Goal: Book appointment/travel/reservation

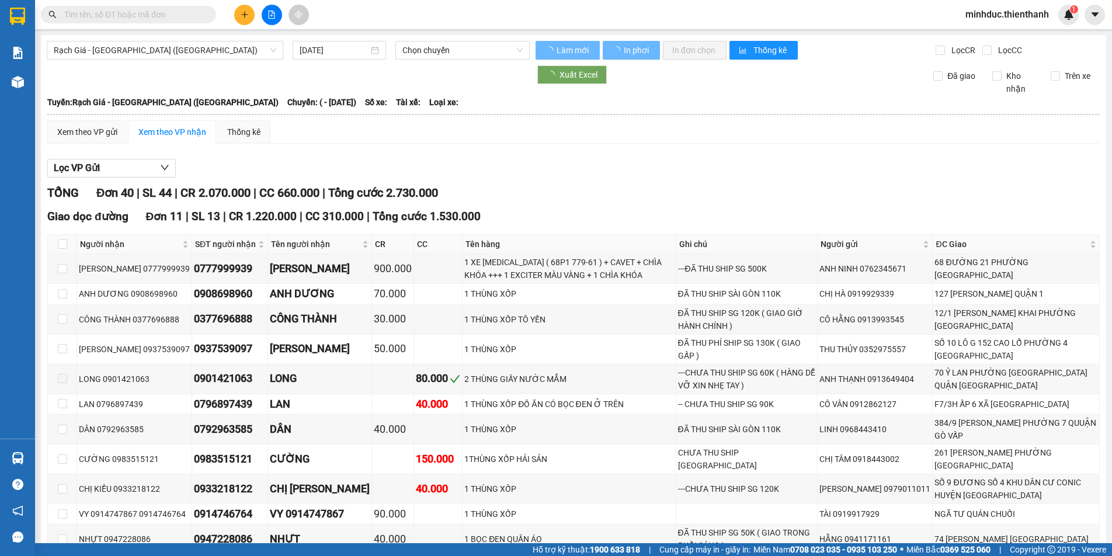
type input "[DATE]"
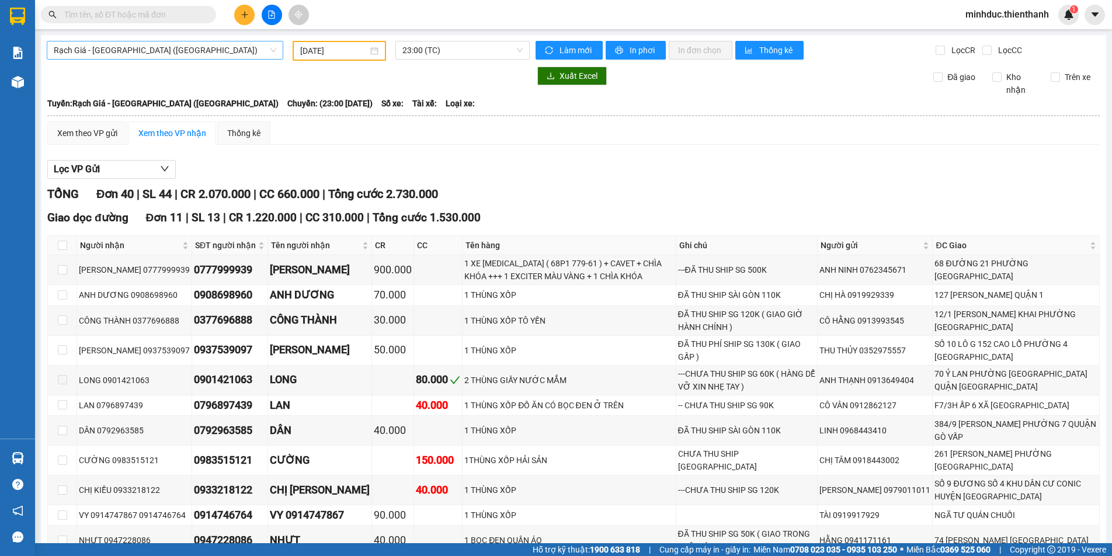
click at [137, 58] on span "Rạch Giá - [GEOGRAPHIC_DATA] ([GEOGRAPHIC_DATA])" at bounding box center [165, 50] width 222 height 18
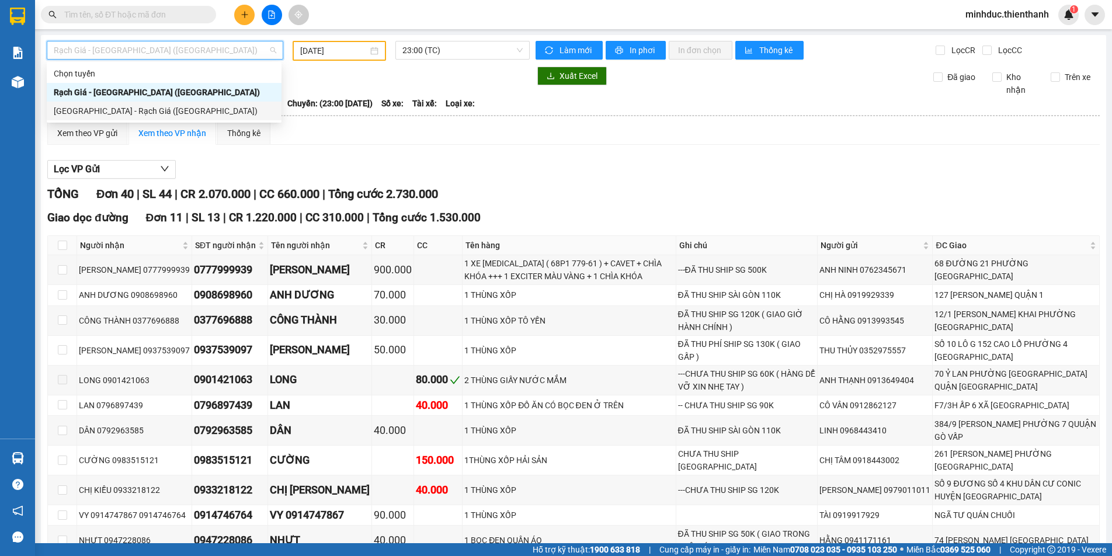
click at [100, 114] on div "[GEOGRAPHIC_DATA] - Rạch Giá ([GEOGRAPHIC_DATA])" at bounding box center [164, 111] width 221 height 13
type input "[DATE]"
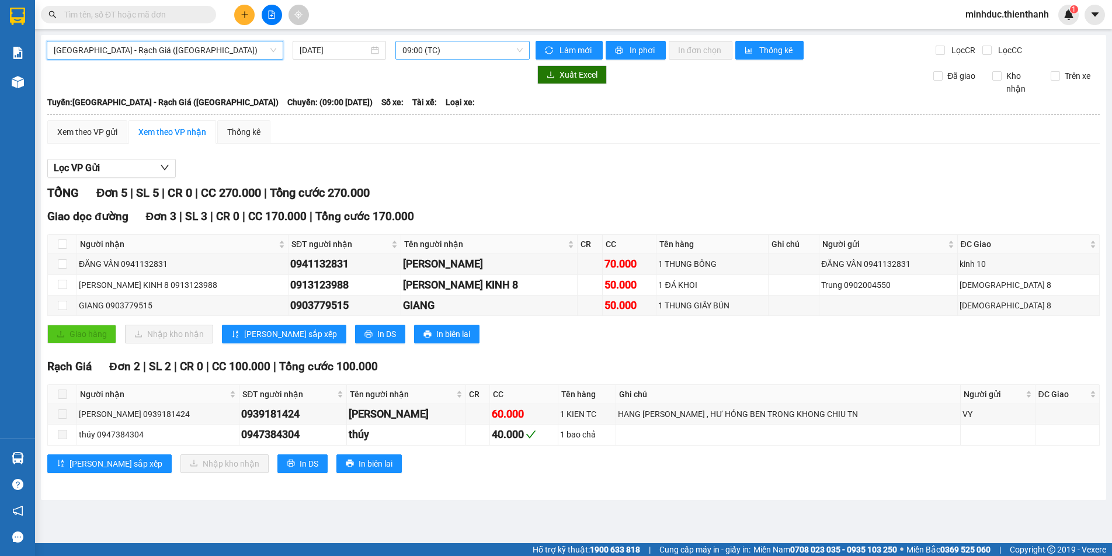
click at [434, 45] on span "09:00 (TC)" at bounding box center [462, 50] width 120 height 18
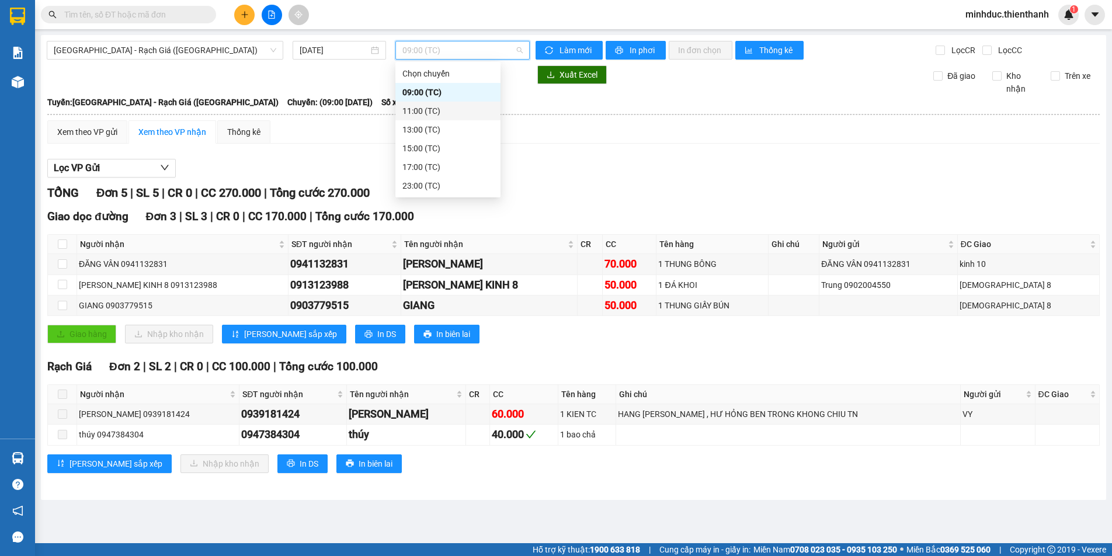
click at [419, 116] on div "11:00 (TC)" at bounding box center [447, 111] width 91 height 13
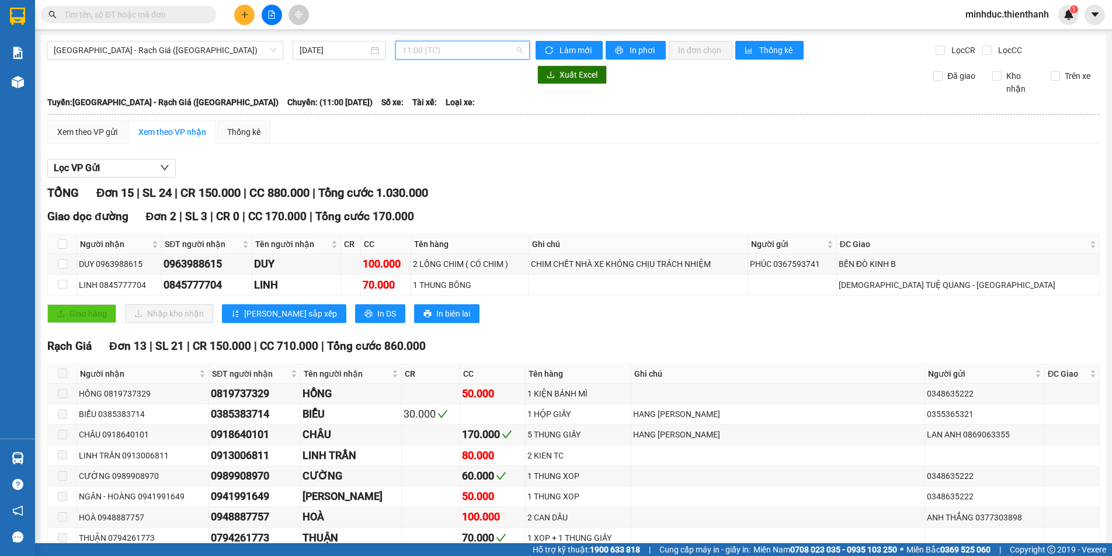
click at [434, 48] on span "11:00 (TC)" at bounding box center [462, 50] width 120 height 18
click at [430, 127] on div "13:00 (TC)" at bounding box center [444, 129] width 91 height 13
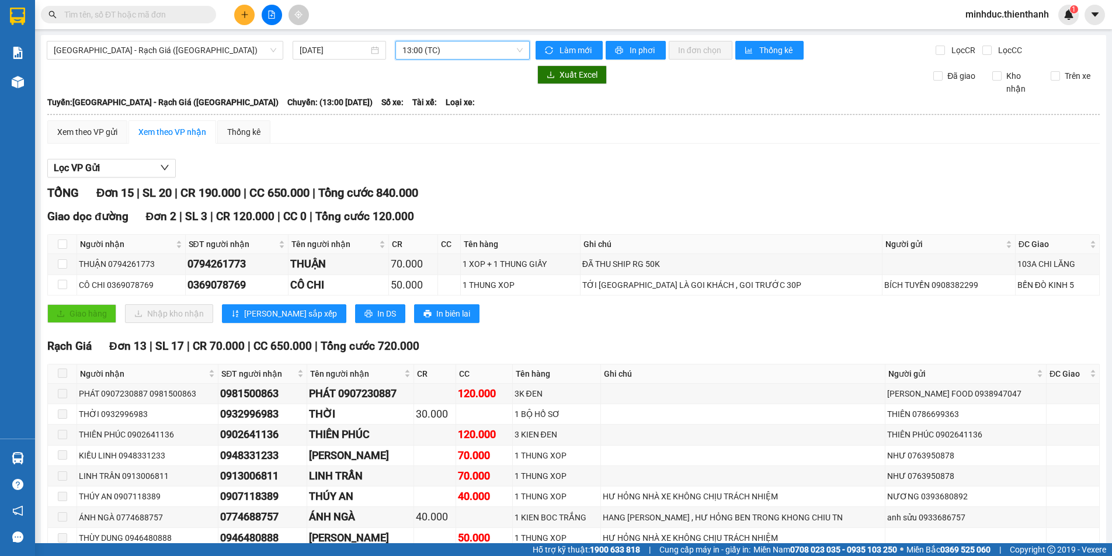
click at [445, 53] on span "13:00 (TC)" at bounding box center [462, 50] width 120 height 18
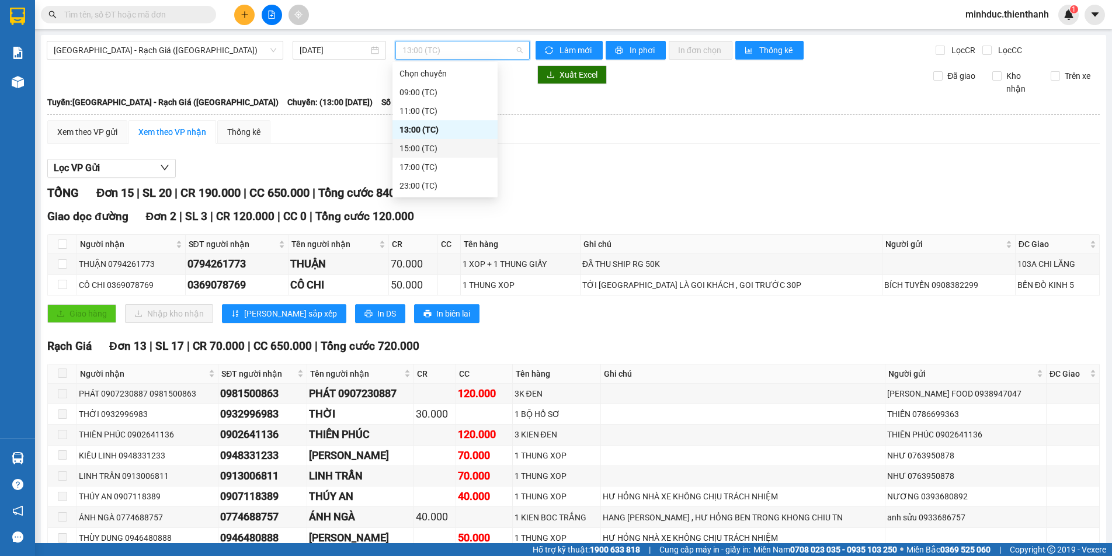
click at [433, 149] on div "15:00 (TC)" at bounding box center [444, 148] width 91 height 13
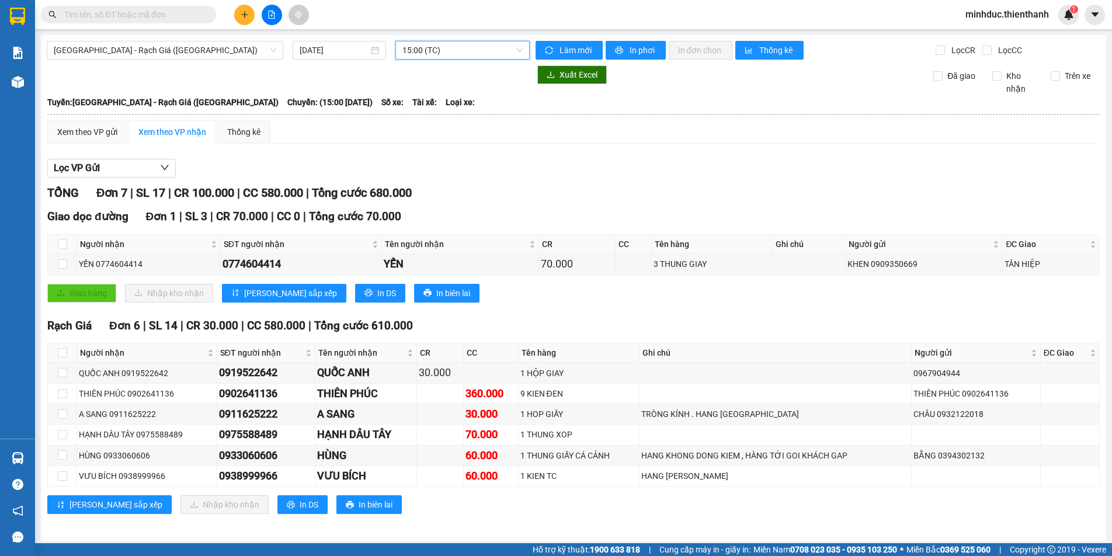
click at [442, 50] on span "15:00 (TC)" at bounding box center [462, 50] width 120 height 18
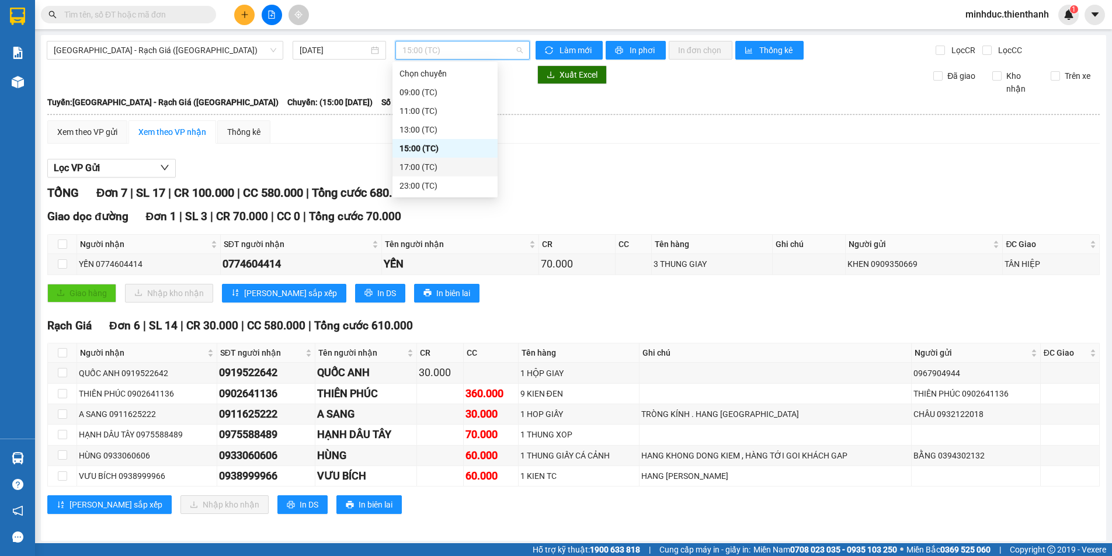
click at [430, 166] on div "17:00 (TC)" at bounding box center [444, 167] width 91 height 13
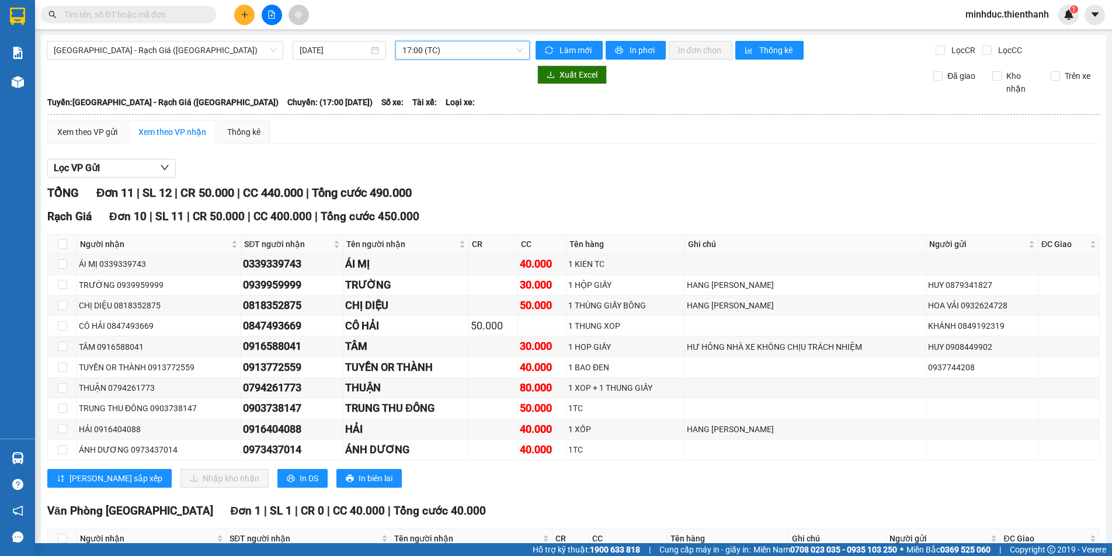
click at [459, 55] on span "17:00 (TC)" at bounding box center [462, 50] width 120 height 18
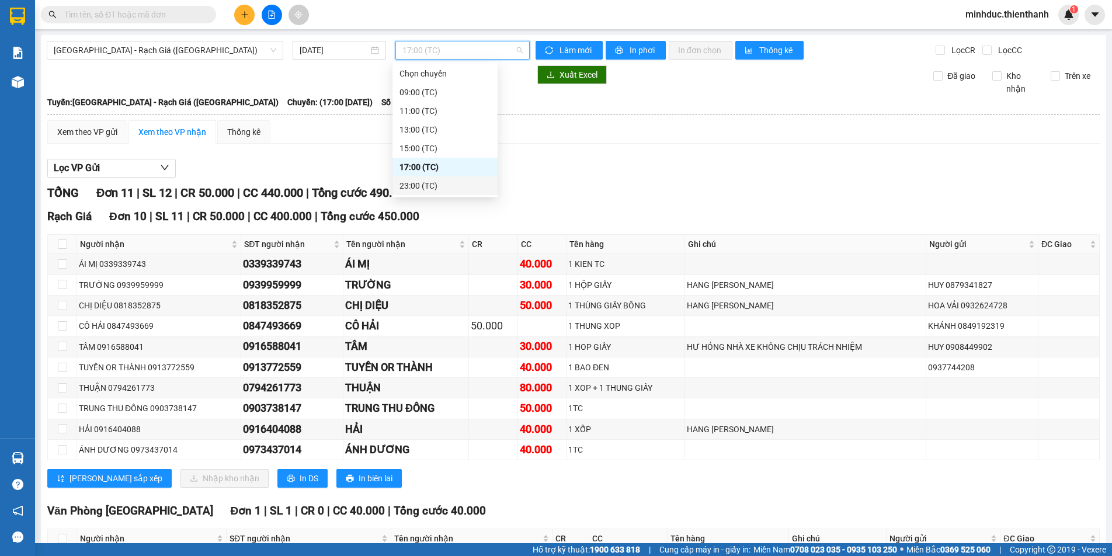
click at [425, 186] on div "23:00 (TC)" at bounding box center [444, 185] width 91 height 13
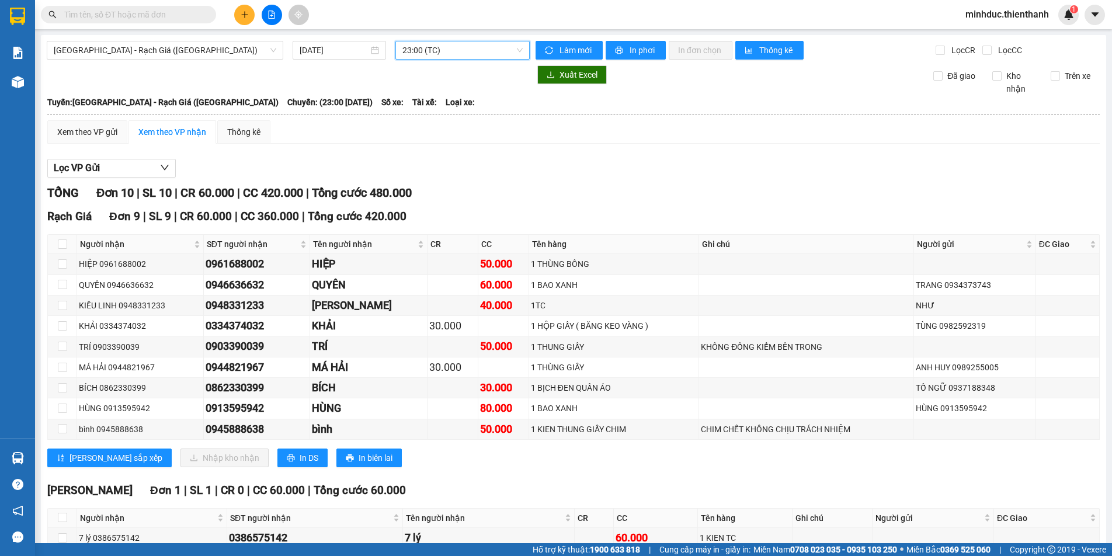
click at [451, 50] on span "23:00 (TC)" at bounding box center [462, 50] width 120 height 18
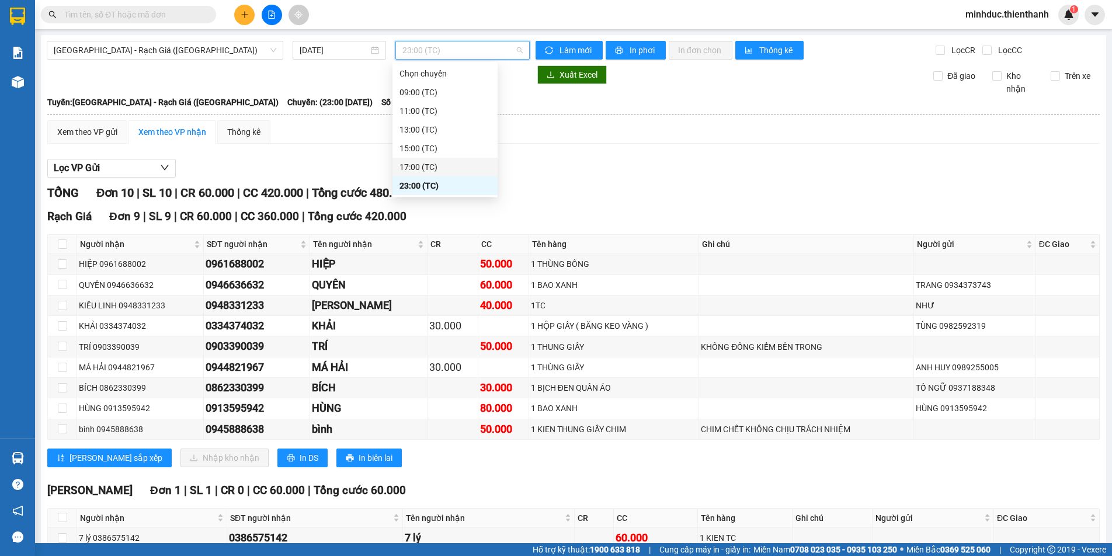
click at [422, 166] on div "17:00 (TC)" at bounding box center [444, 167] width 91 height 13
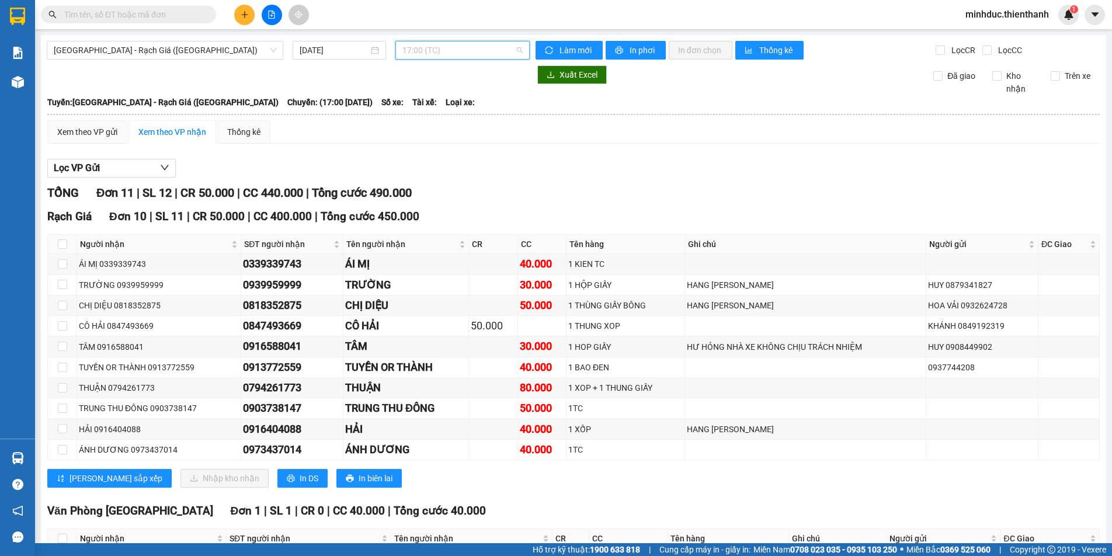
click at [462, 53] on span "17:00 (TC)" at bounding box center [462, 50] width 120 height 18
click at [423, 146] on div "15:00 (TC)" at bounding box center [444, 148] width 91 height 13
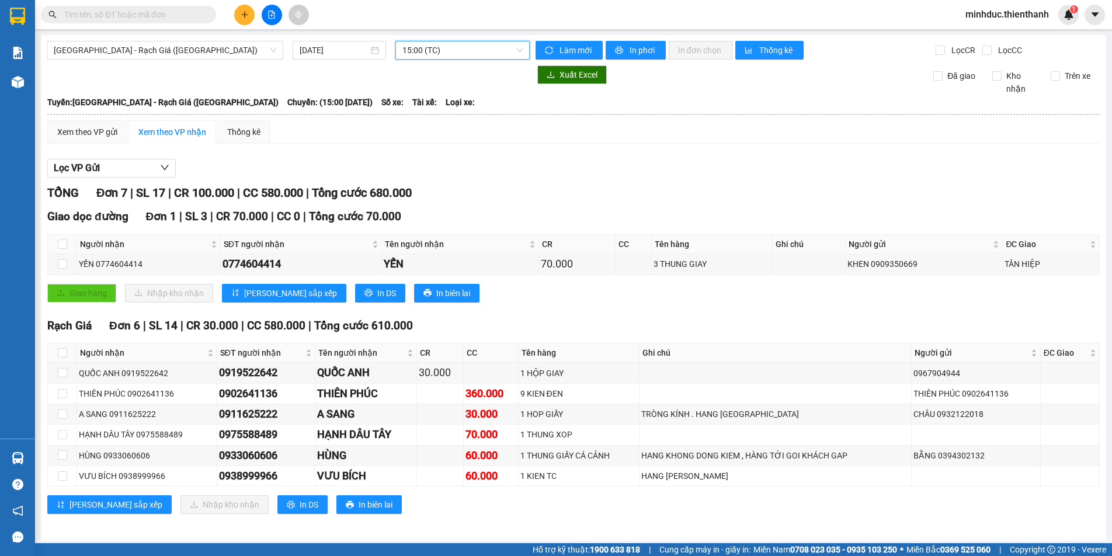
click at [447, 54] on span "15:00 (TC)" at bounding box center [462, 50] width 120 height 18
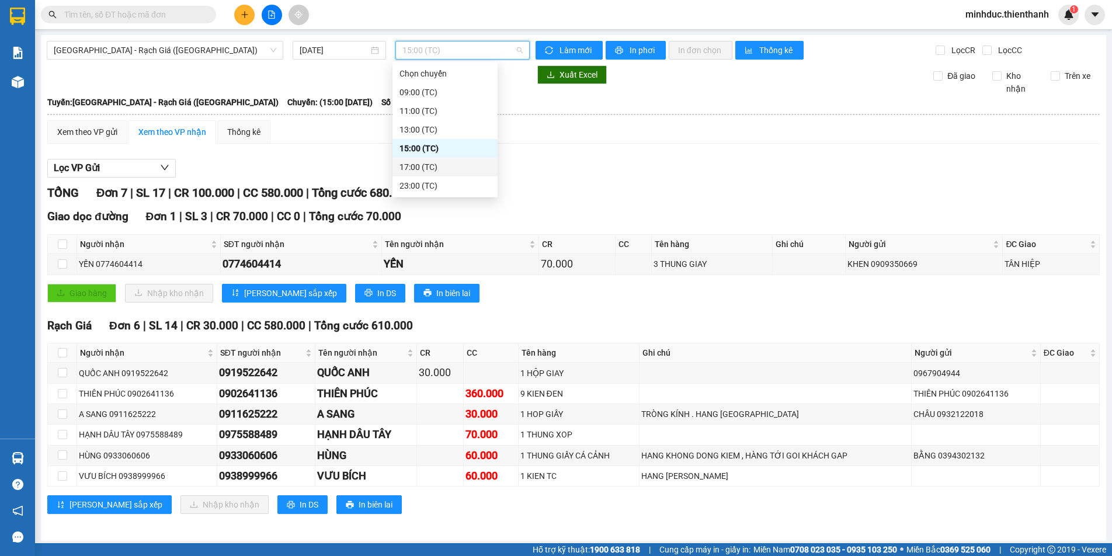
click at [422, 166] on div "17:00 (TC)" at bounding box center [444, 167] width 91 height 13
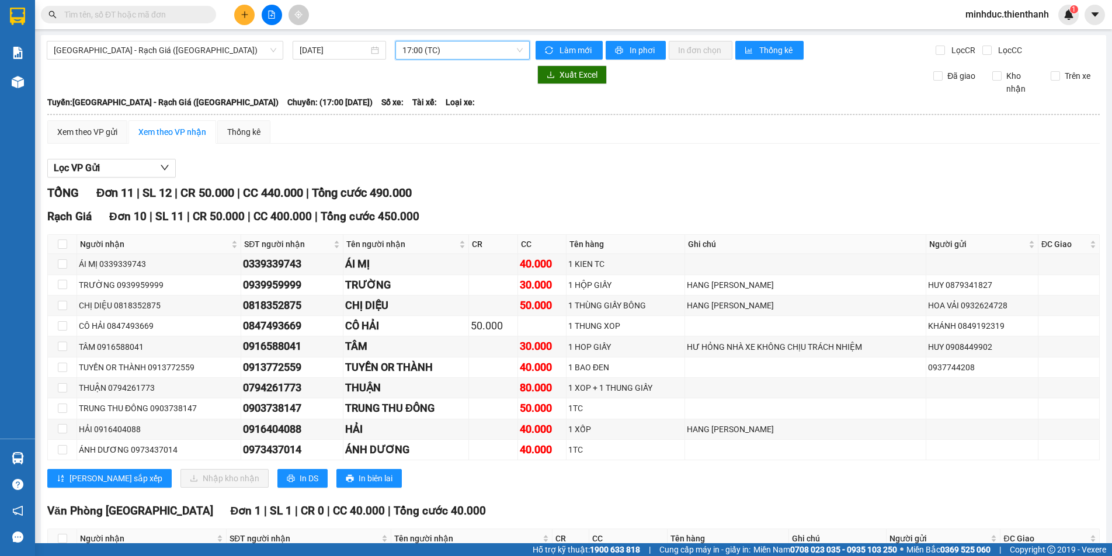
click at [422, 50] on span "17:00 (TC)" at bounding box center [462, 50] width 120 height 18
click at [412, 148] on div "15:00 (TC)" at bounding box center [444, 148] width 91 height 13
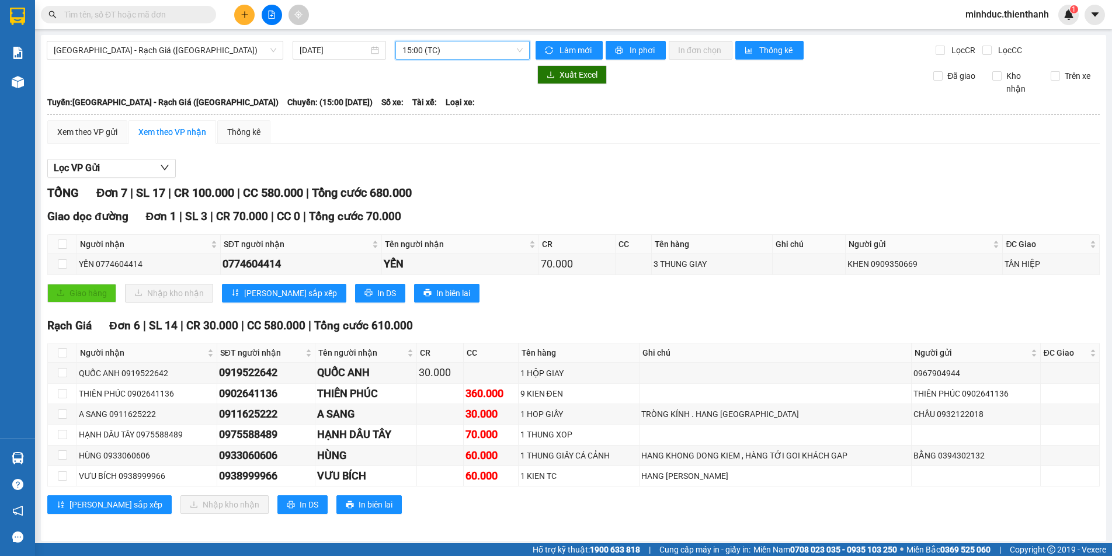
click at [437, 50] on span "15:00 (TC)" at bounding box center [462, 50] width 120 height 18
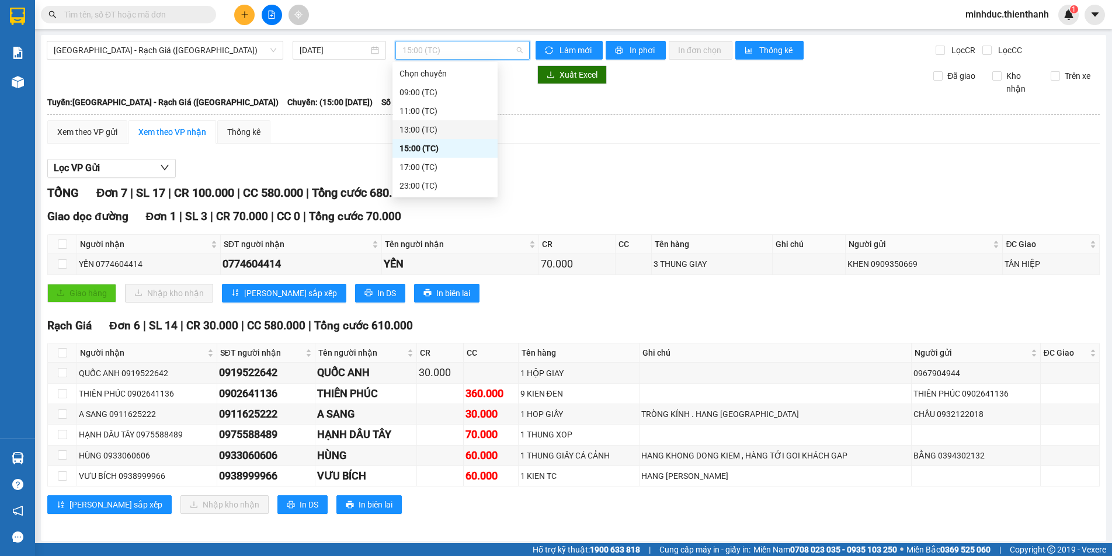
click at [417, 127] on div "13:00 (TC)" at bounding box center [444, 129] width 91 height 13
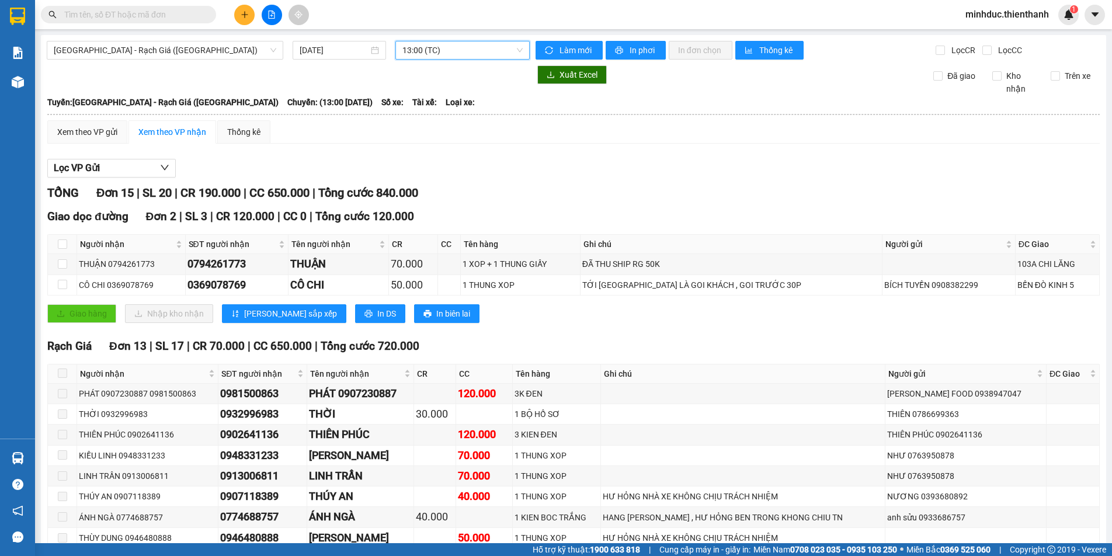
click at [443, 40] on div "[GEOGRAPHIC_DATA] - Rạch Giá ([GEOGRAPHIC_DATA]) [DATE] 13:00 13:00 (TC) Làm mớ…" at bounding box center [573, 370] width 1065 height 670
click at [434, 60] on div "[GEOGRAPHIC_DATA] - Rạch Giá ([GEOGRAPHIC_DATA]) [DATE] 13:00 (TC) Làm mới In p…" at bounding box center [573, 370] width 1065 height 670
click at [435, 57] on span "13:00 (TC)" at bounding box center [462, 50] width 120 height 18
click at [422, 120] on div "11:00 (TC)" at bounding box center [444, 111] width 105 height 19
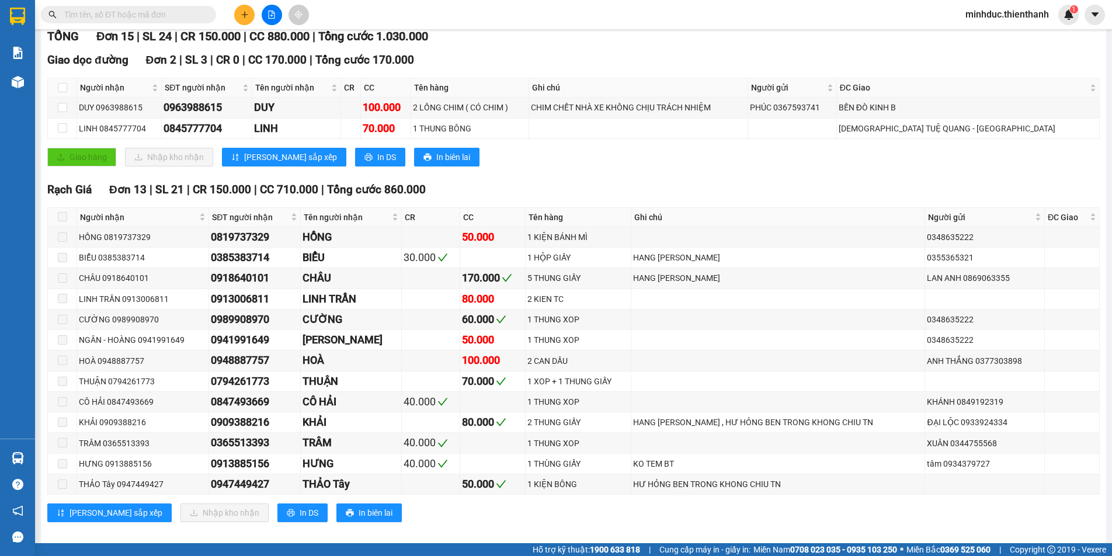
scroll to position [168, 0]
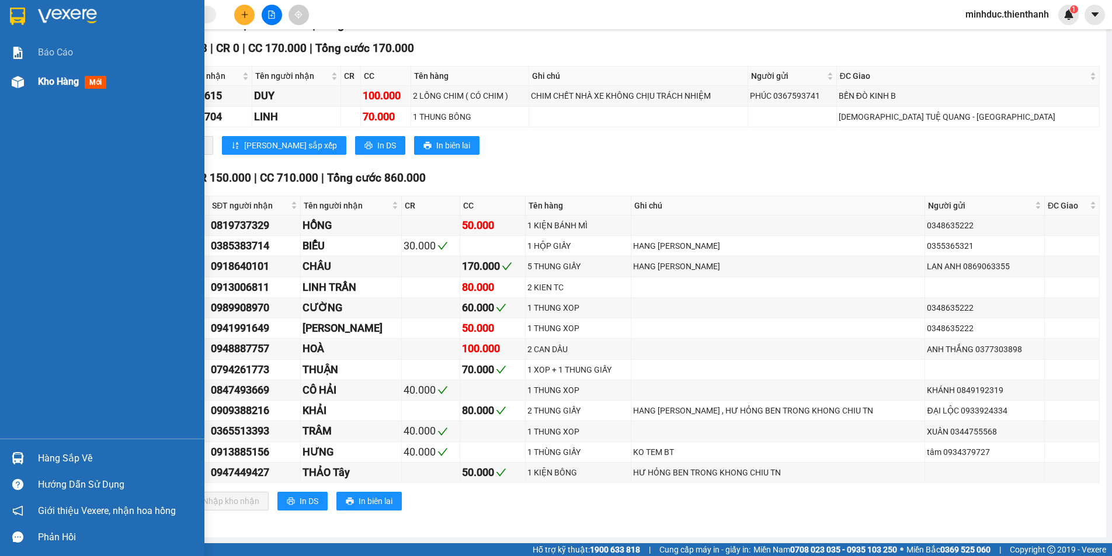
click at [55, 79] on span "Kho hàng" at bounding box center [58, 81] width 41 height 11
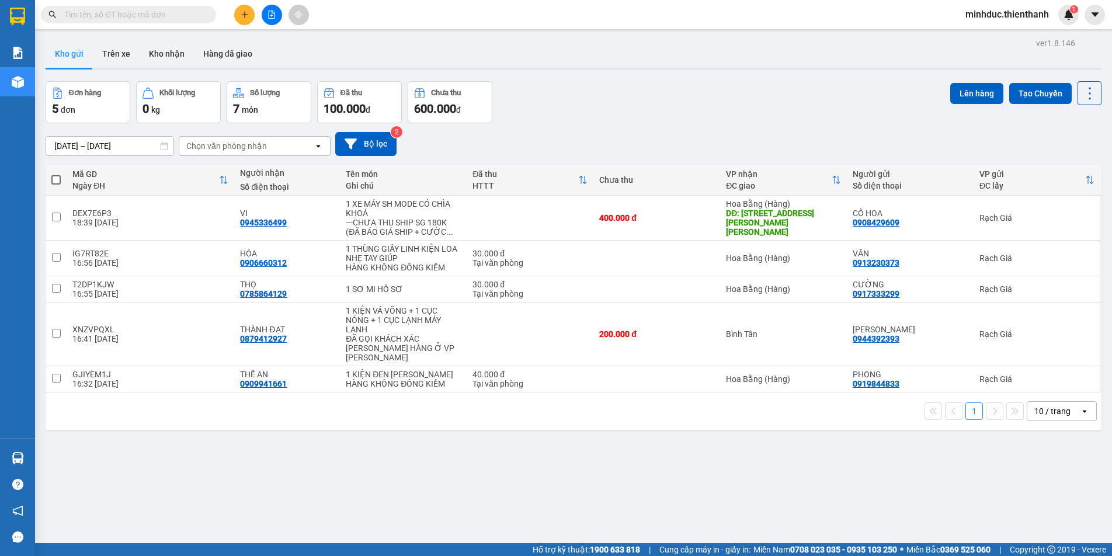
click at [273, 17] on icon "file-add" at bounding box center [271, 15] width 8 height 8
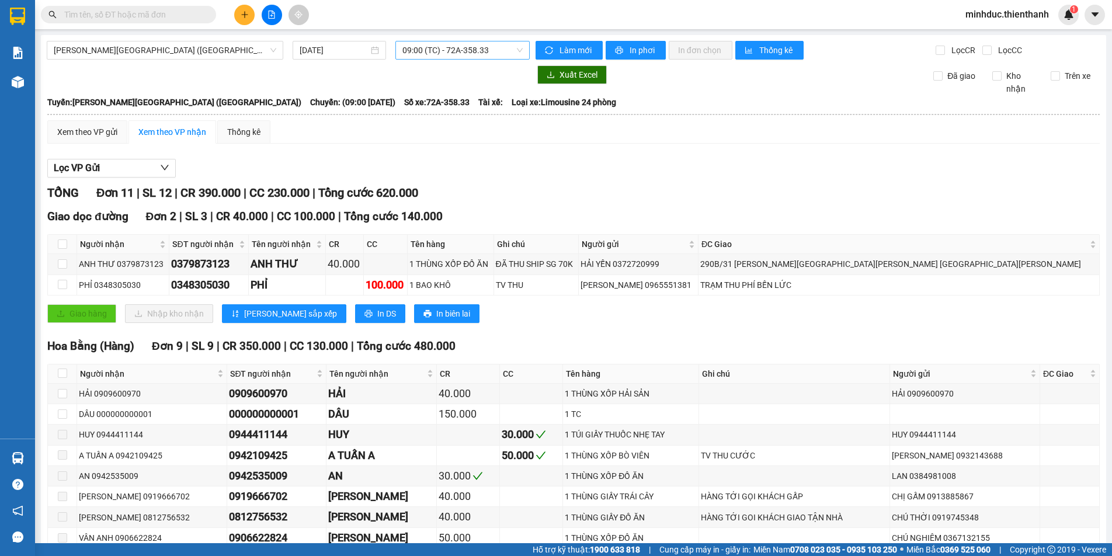
click at [438, 55] on span "09:00 (TC) - 72A-358.33" at bounding box center [462, 50] width 120 height 18
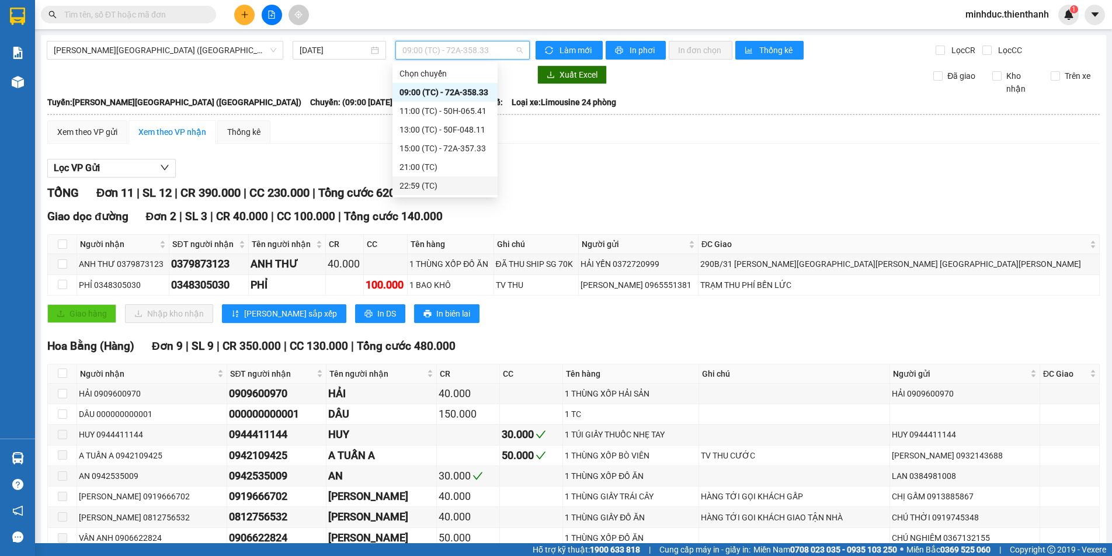
click at [422, 186] on div "22:59 (TC)" at bounding box center [444, 185] width 91 height 13
